Goal: Information Seeking & Learning: Learn about a topic

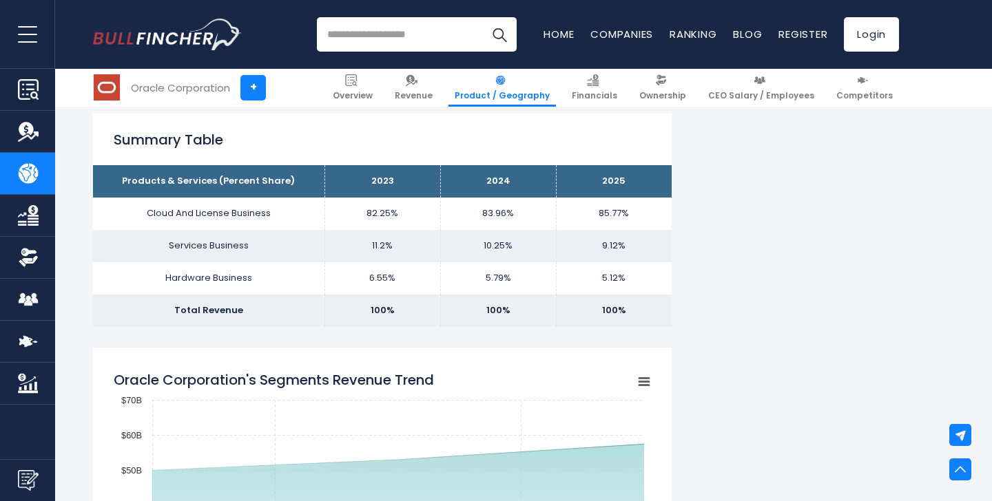
scroll to position [849, 0]
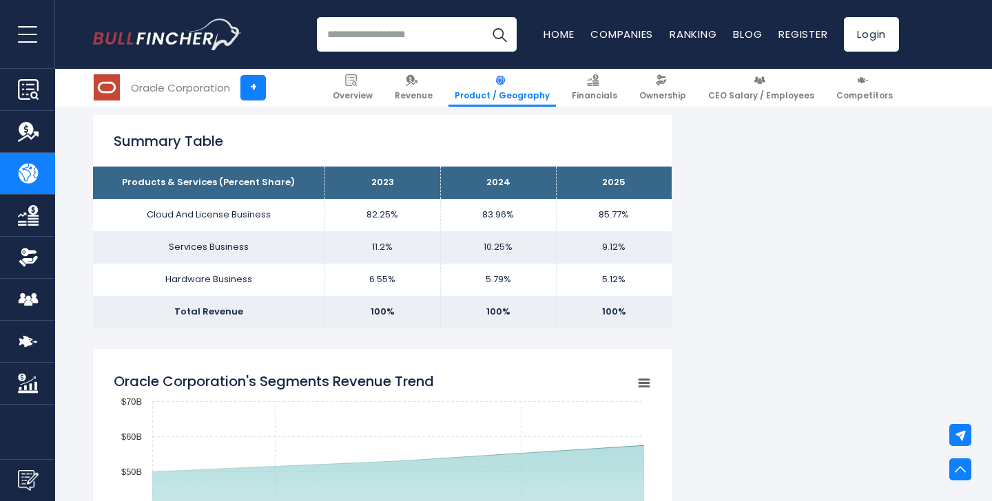
click at [490, 243] on td "10.25%" at bounding box center [498, 247] width 116 height 32
click at [484, 256] on td "10.25%" at bounding box center [498, 247] width 116 height 32
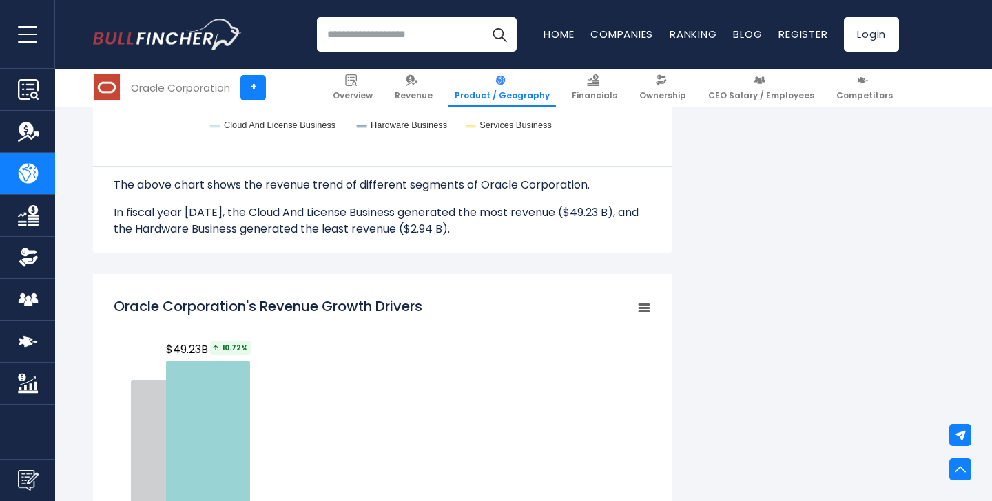
scroll to position [1686, 0]
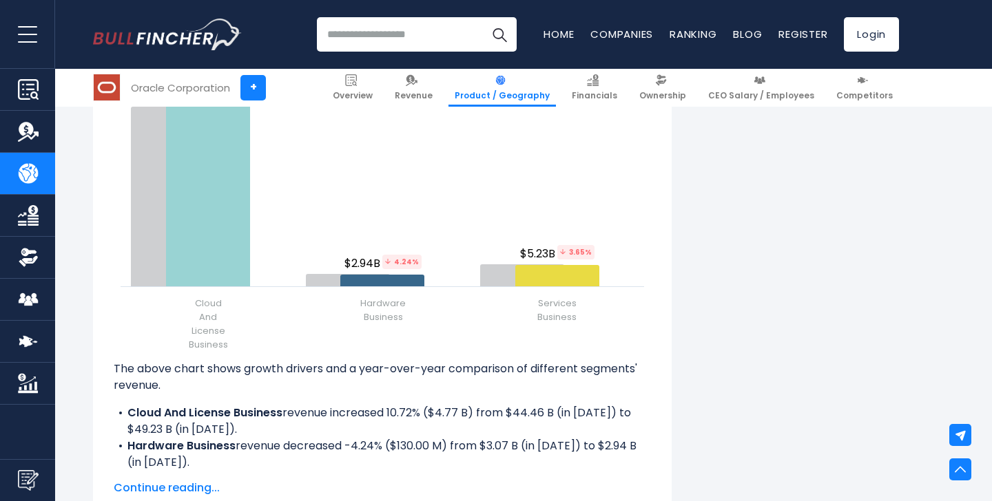
click at [362, 447] on li "Hardware Business revenue decreased -4.24% ($130.00 M) from $3.07 B (in [DATE])…" at bounding box center [382, 454] width 537 height 33
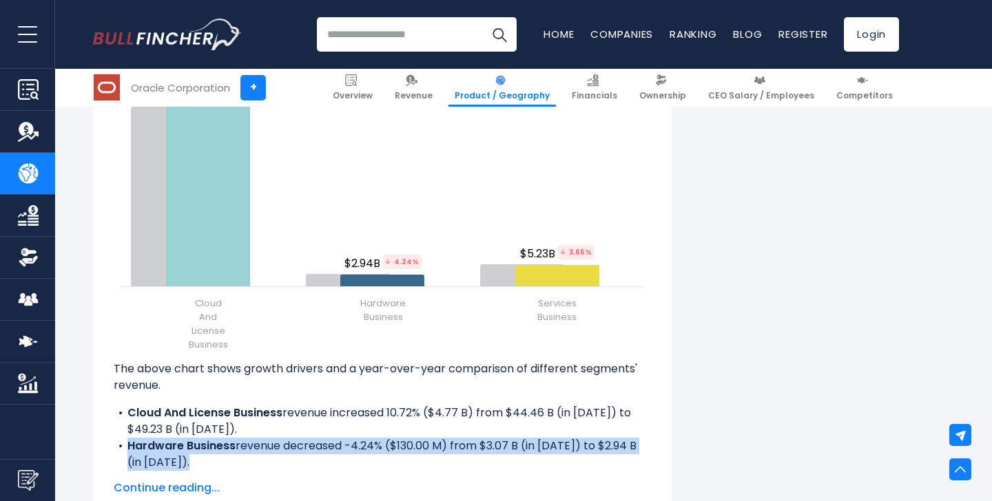
click at [362, 447] on li "Hardware Business revenue decreased -4.24% ($130.00 M) from $3.07 B (in [DATE])…" at bounding box center [382, 454] width 537 height 33
click at [360, 448] on li "Hardware Business revenue decreased -4.24% ($130.00 M) from $3.07 B (in [DATE])…" at bounding box center [382, 454] width 537 height 33
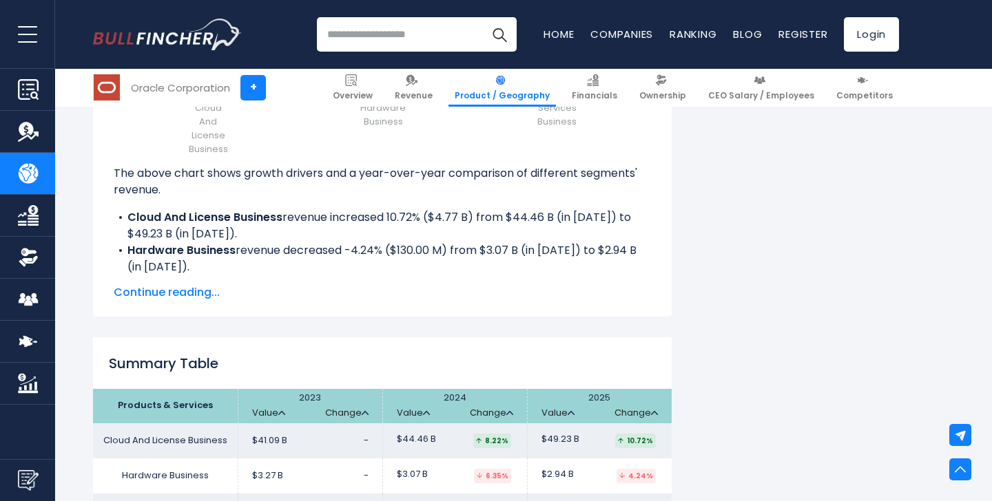
scroll to position [1902, 0]
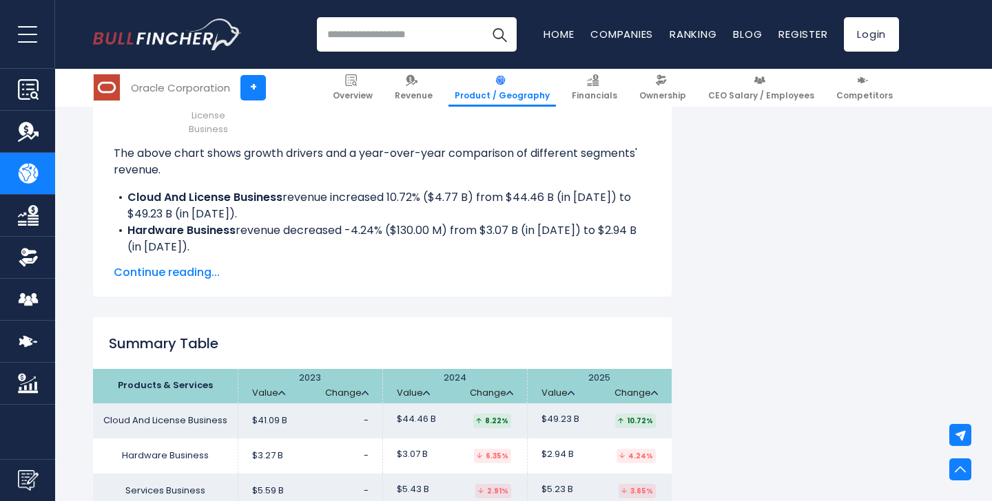
click at [200, 278] on span "Continue reading..." at bounding box center [382, 273] width 537 height 17
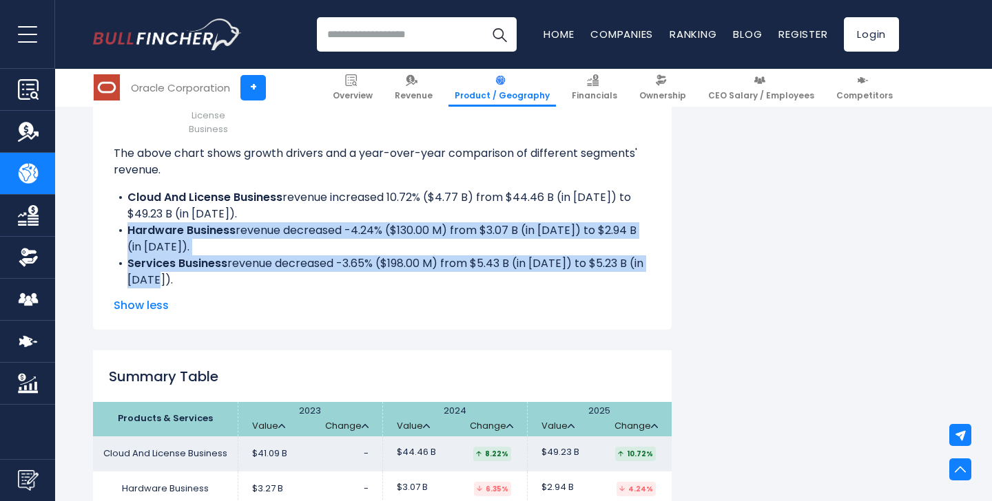
drag, startPoint x: 129, startPoint y: 230, endPoint x: 213, endPoint y: 276, distance: 95.9
click at [214, 276] on div "The above chart shows growth drivers and a year-over-year comparison of differe…" at bounding box center [382, 216] width 537 height 143
click at [213, 276] on li "Services Business revenue decreased -3.65% ($198.00 M) from $5.43 B (in [DATE])…" at bounding box center [382, 272] width 537 height 33
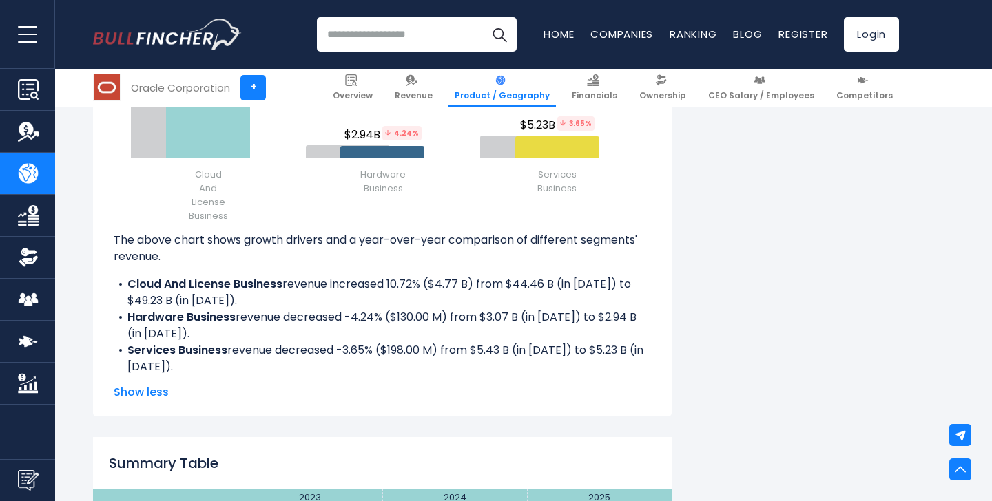
scroll to position [1841, 0]
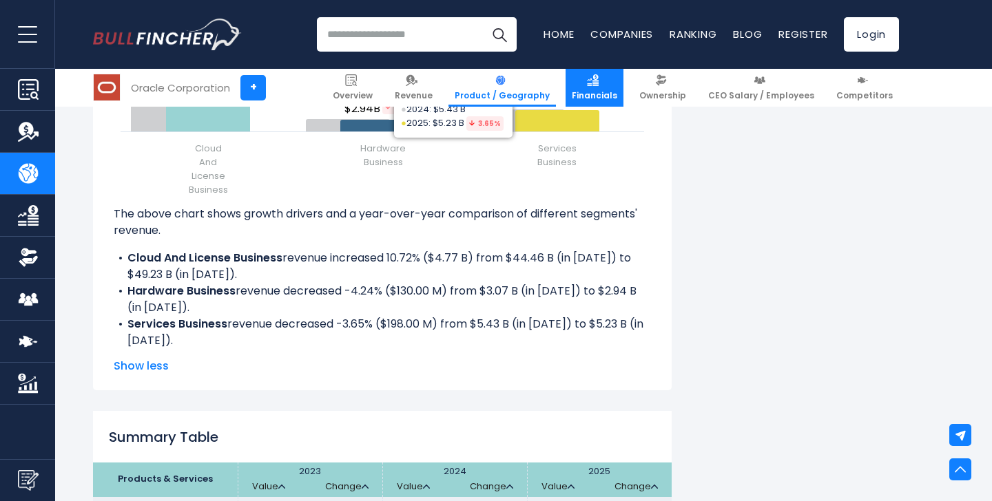
click at [619, 79] on link "Financials" at bounding box center [595, 88] width 58 height 38
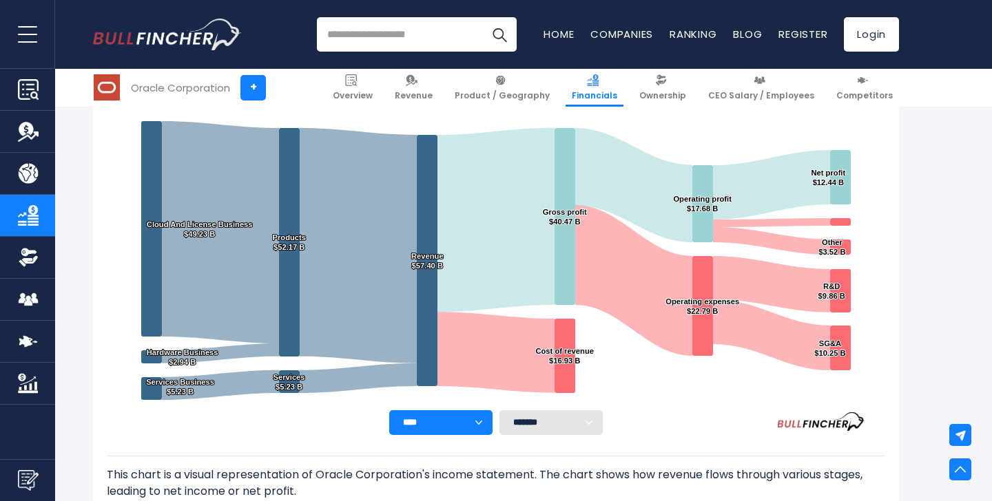
scroll to position [260, 0]
